Goal: Transaction & Acquisition: Purchase product/service

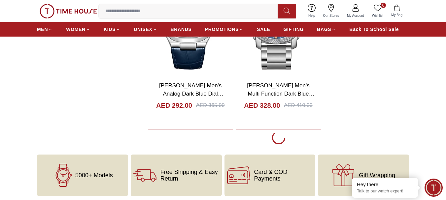
scroll to position [1419, 0]
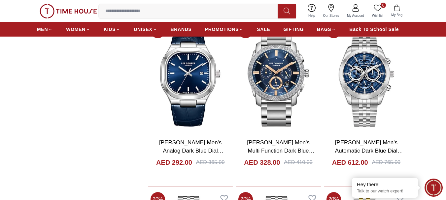
scroll to position [1419, 0]
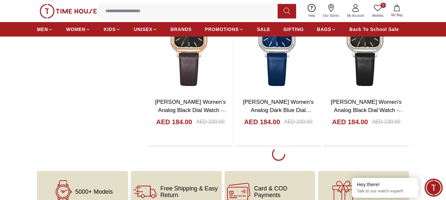
scroll to position [3596, 0]
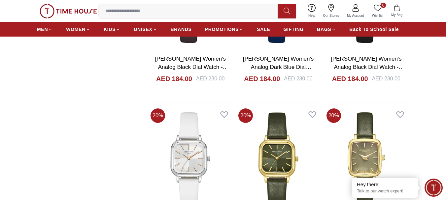
scroll to position [3654, 0]
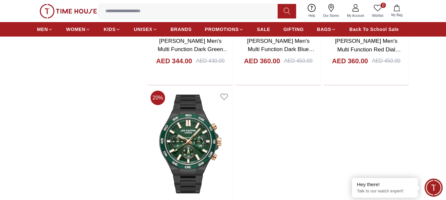
scroll to position [5905, 0]
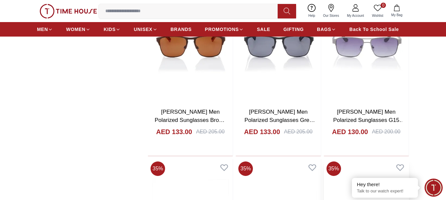
scroll to position [6862, 0]
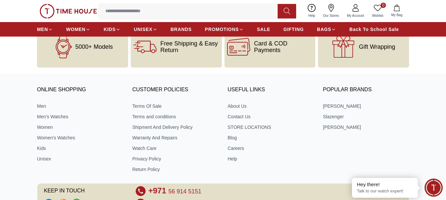
scroll to position [972, 0]
